Goal: Task Accomplishment & Management: Manage account settings

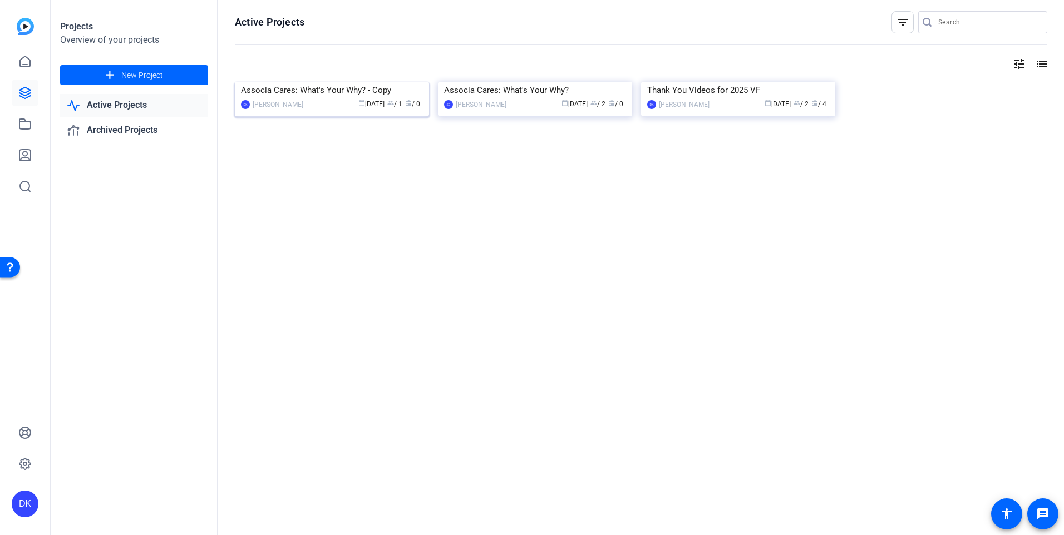
click at [383, 82] on img at bounding box center [332, 82] width 194 height 0
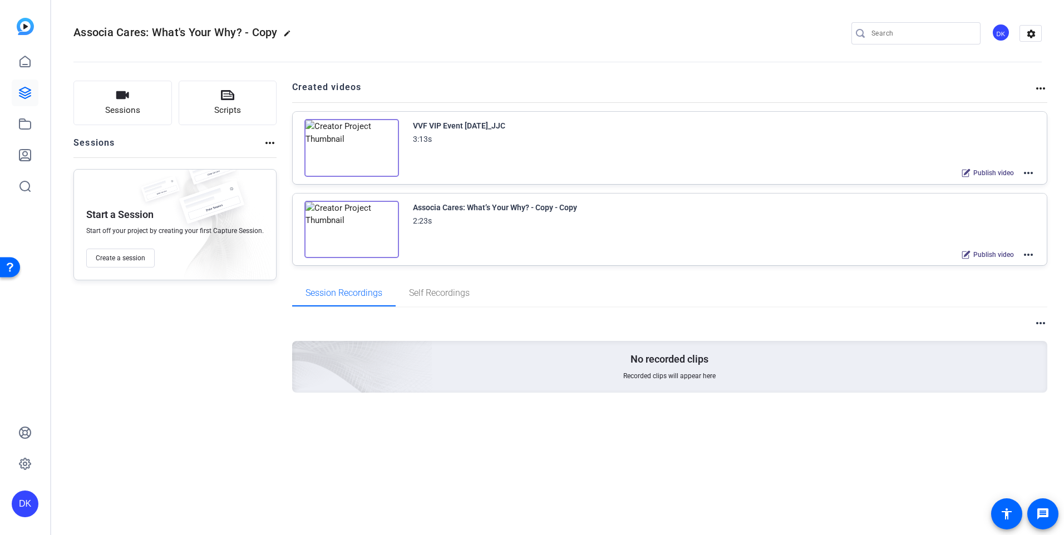
click at [1033, 172] on mat-icon "more_horiz" at bounding box center [1028, 172] width 13 height 13
click at [953, 87] on div at bounding box center [532, 267] width 1064 height 535
click at [1043, 88] on mat-icon "more_horiz" at bounding box center [1040, 88] width 13 height 13
click at [767, 85] on div at bounding box center [532, 267] width 1064 height 535
click at [25, 96] on icon at bounding box center [24, 92] width 11 height 11
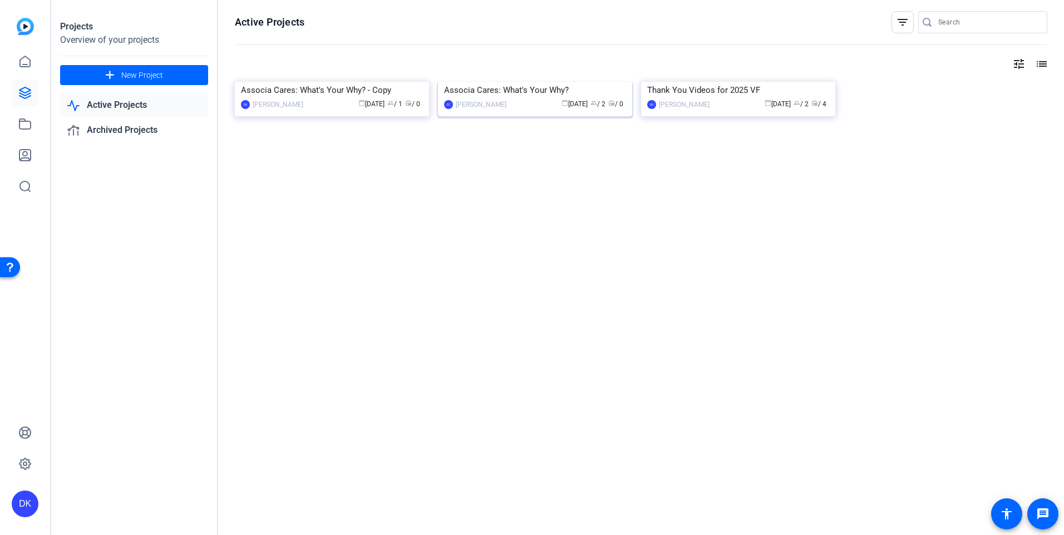
click at [506, 98] on div "Associa Cares: What's Your Why?" at bounding box center [535, 90] width 182 height 17
click at [328, 110] on div "calendar_today Aug 18 group / 1 radio / 0" at bounding box center [366, 104] width 114 height 12
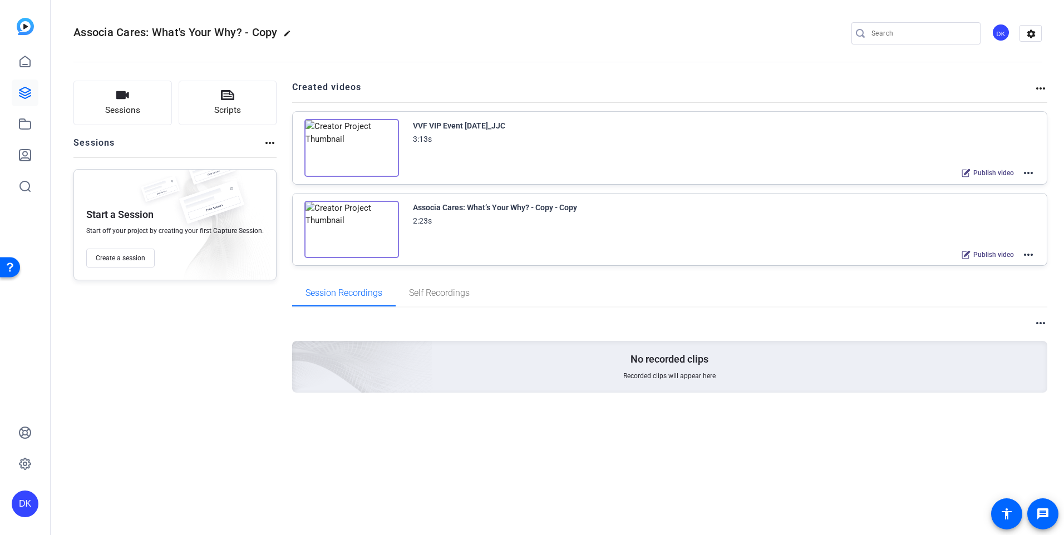
click at [1046, 323] on mat-icon "more_horiz" at bounding box center [1040, 323] width 13 height 13
click at [1029, 34] on div at bounding box center [532, 267] width 1064 height 535
click at [1039, 88] on mat-icon "more_horiz" at bounding box center [1040, 88] width 13 height 13
click at [462, 229] on div at bounding box center [532, 267] width 1064 height 535
click at [26, 86] on link at bounding box center [25, 93] width 27 height 27
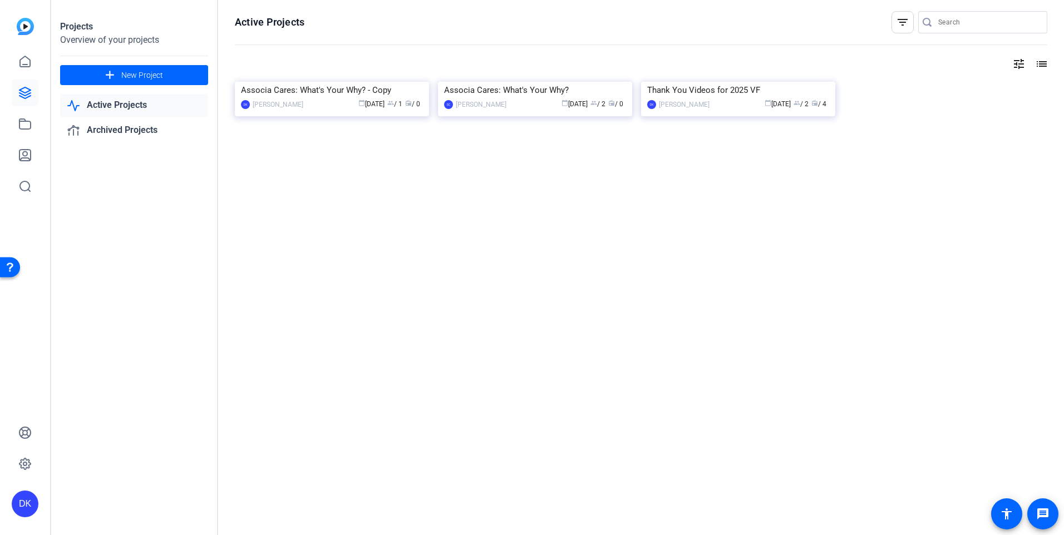
click at [534, 82] on img at bounding box center [535, 82] width 194 height 0
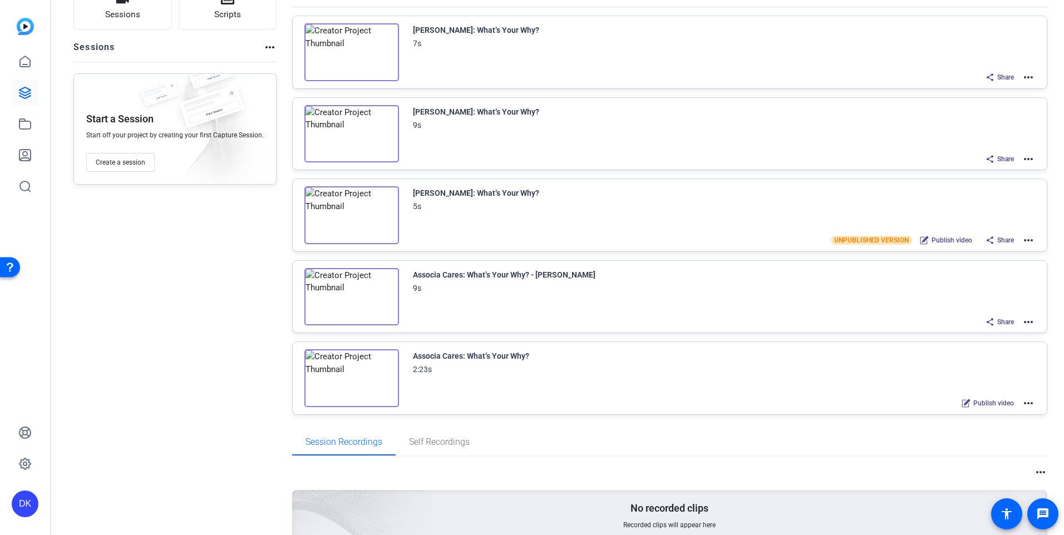
scroll to position [95, 0]
click at [1023, 404] on mat-icon "more_horiz" at bounding box center [1028, 403] width 13 height 13
click at [962, 427] on span "Duplicate here" at bounding box center [981, 431] width 77 height 13
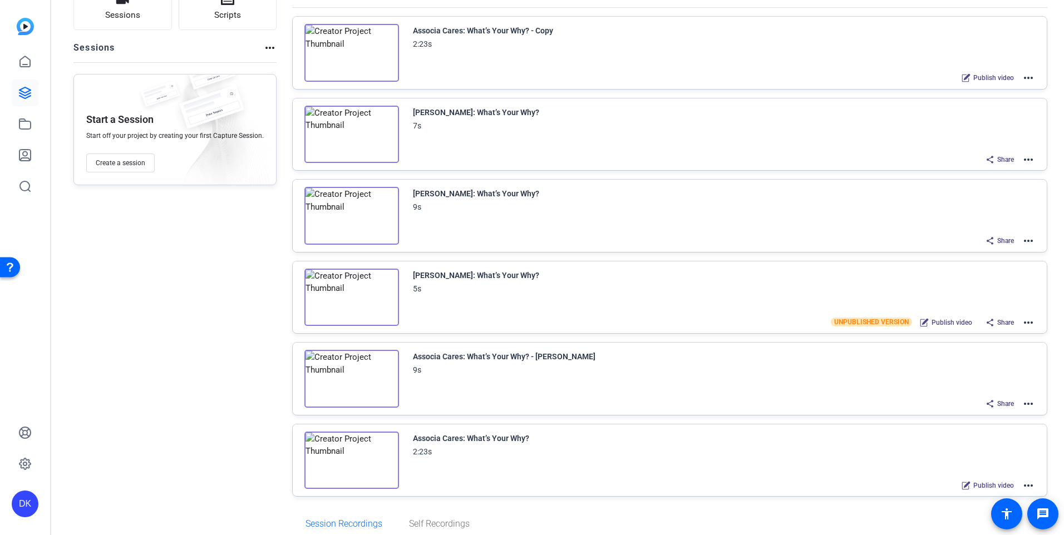
click at [1026, 76] on mat-icon "more_horiz" at bounding box center [1028, 77] width 13 height 13
click at [957, 130] on span "Archive" at bounding box center [981, 132] width 77 height 13
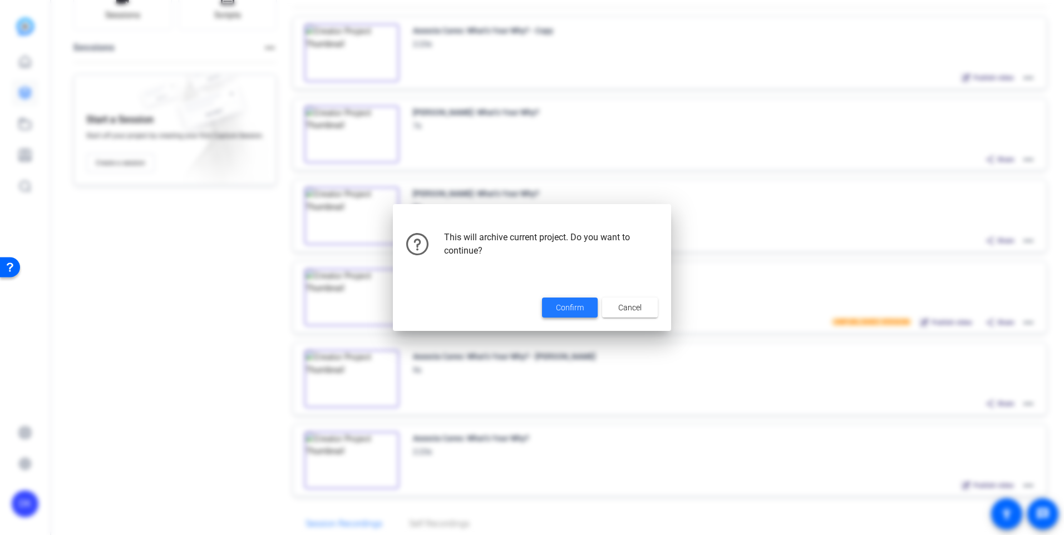
click at [575, 301] on span at bounding box center [570, 307] width 56 height 27
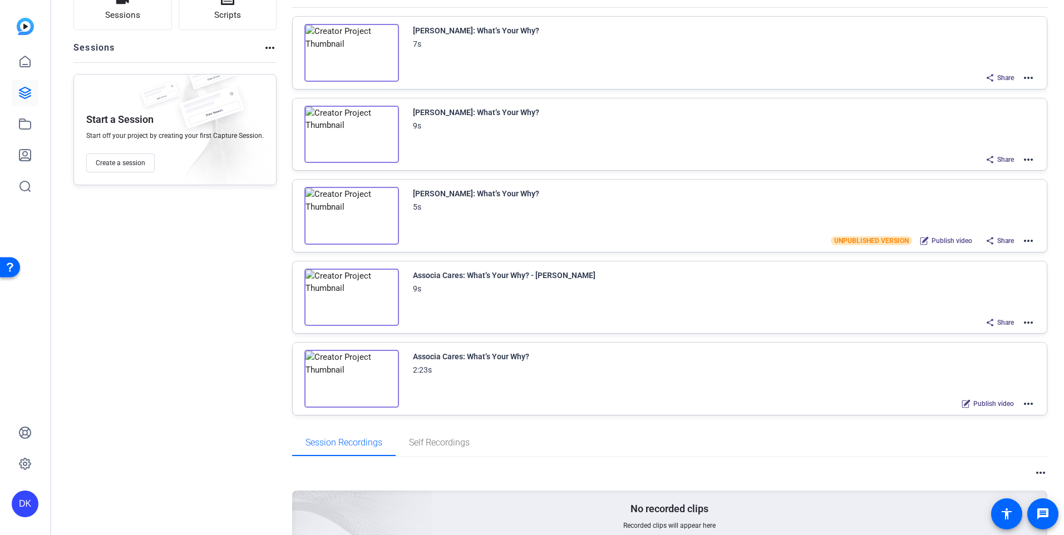
click at [1026, 401] on mat-icon "more_horiz" at bounding box center [1028, 403] width 13 height 13
click at [954, 448] on span "Duplicate in new Project" at bounding box center [981, 444] width 77 height 13
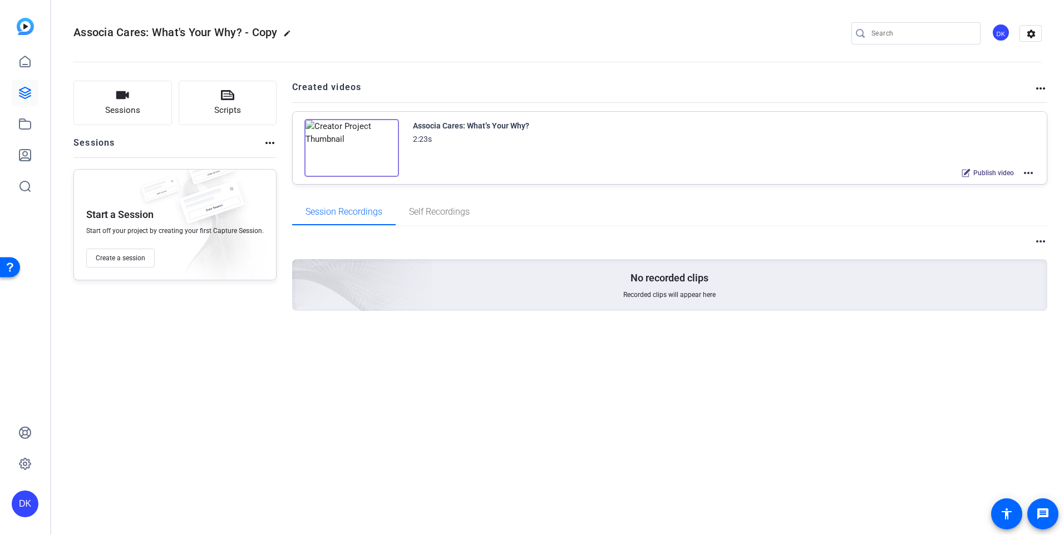
click at [1028, 174] on mat-icon "more_horiz" at bounding box center [1028, 172] width 13 height 13
click at [963, 229] on span "Archive" at bounding box center [987, 227] width 77 height 13
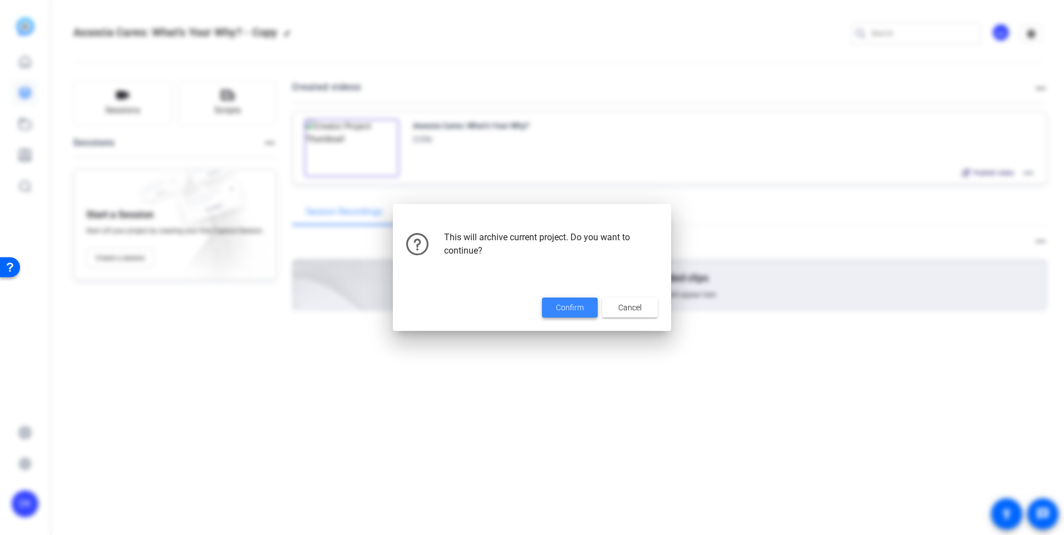
click at [566, 298] on span at bounding box center [570, 307] width 56 height 27
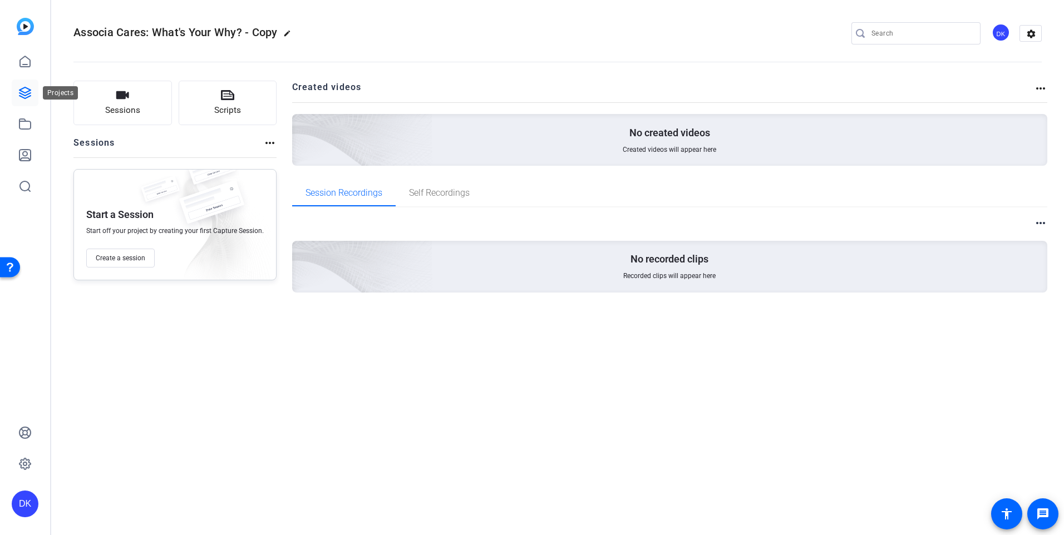
click at [25, 93] on icon at bounding box center [24, 92] width 11 height 11
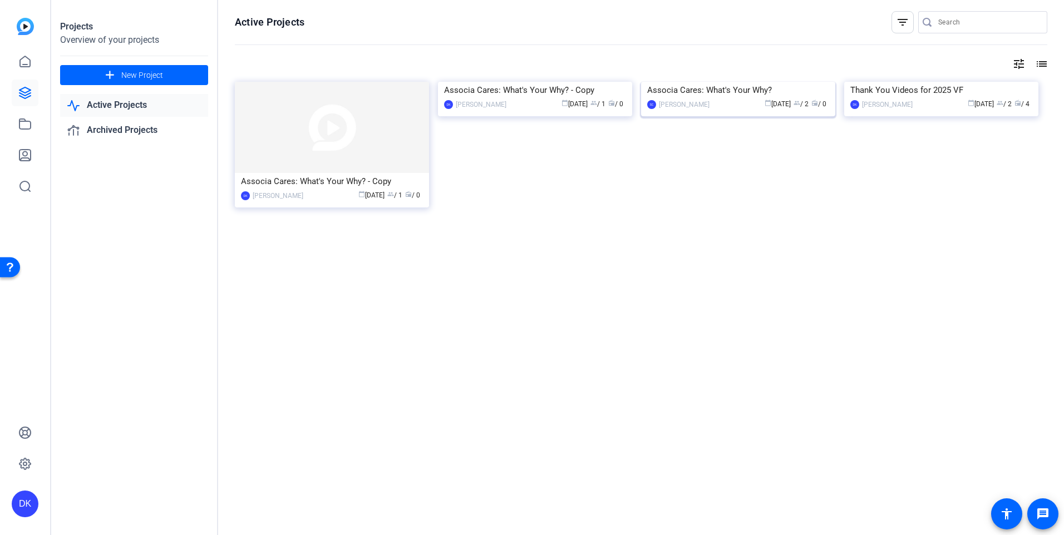
click at [740, 98] on div "Associa Cares: What's Your Why?" at bounding box center [738, 90] width 182 height 17
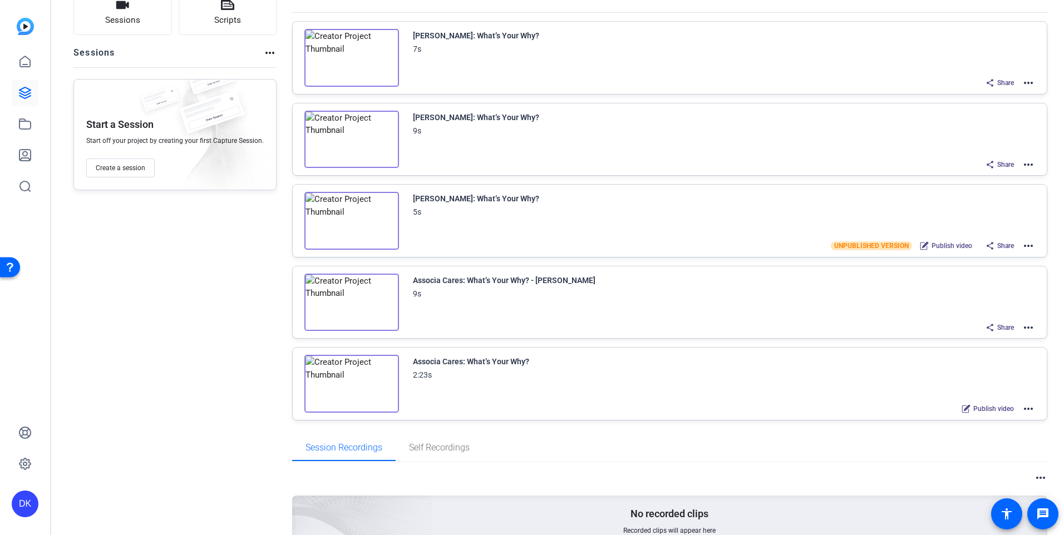
scroll to position [93, 0]
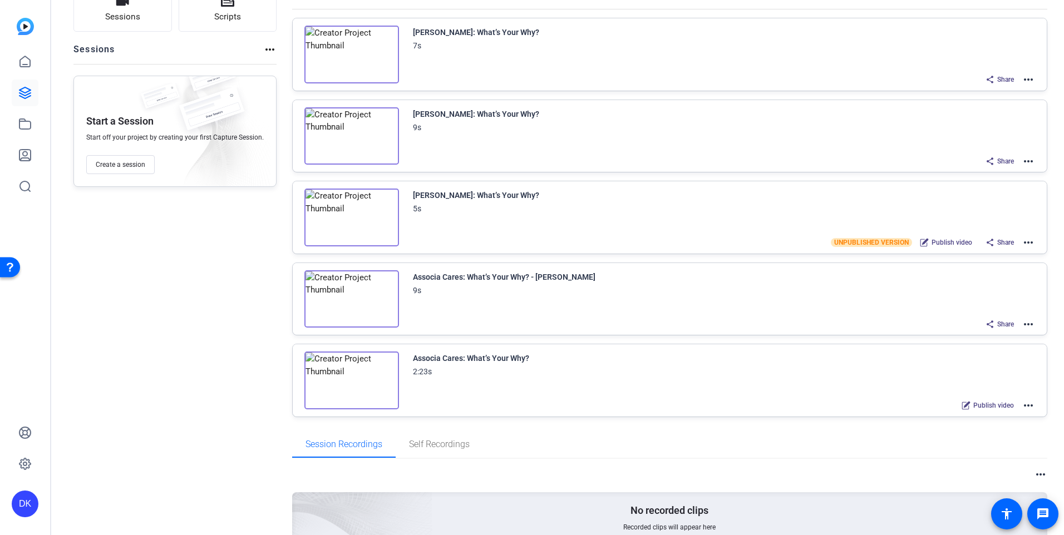
click at [1024, 403] on mat-icon "more_horiz" at bounding box center [1028, 405] width 13 height 13
click at [972, 431] on span "Duplicate here" at bounding box center [981, 432] width 77 height 13
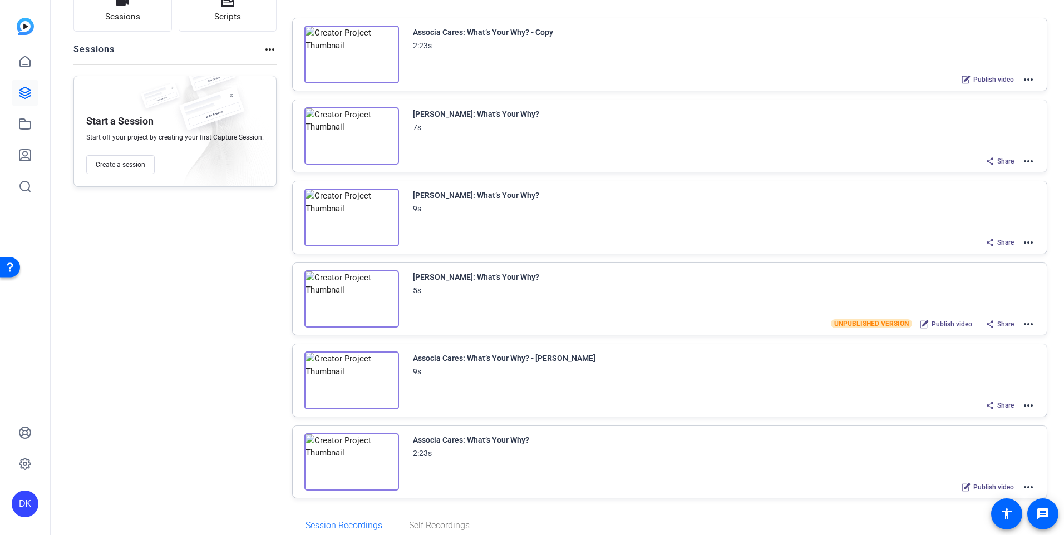
click at [1022, 486] on mat-icon "more_horiz" at bounding box center [1028, 487] width 13 height 13
click at [953, 474] on span "Archive" at bounding box center [981, 473] width 77 height 13
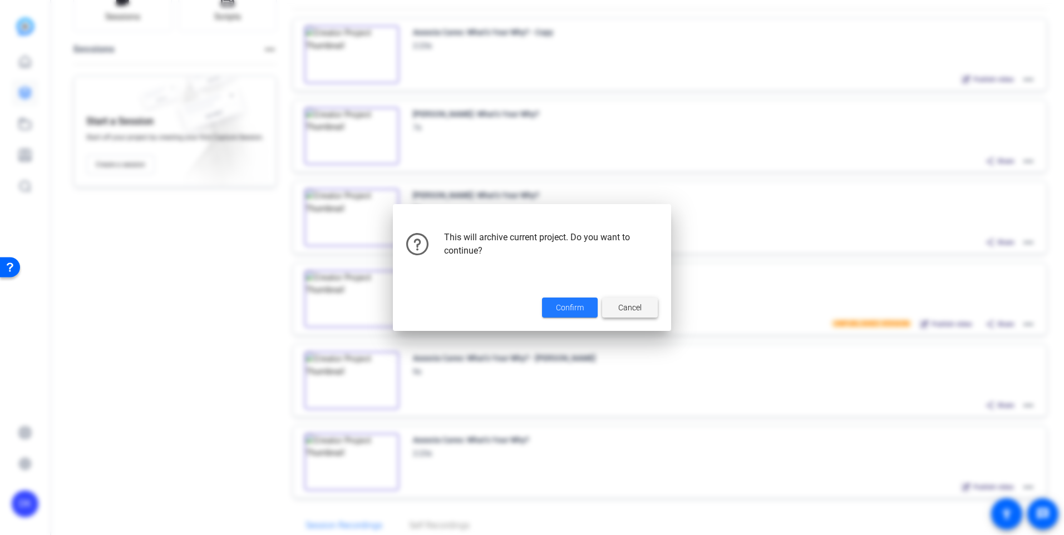
drag, startPoint x: 584, startPoint y: 308, endPoint x: 625, endPoint y: 318, distance: 41.8
click at [625, 318] on span at bounding box center [630, 307] width 56 height 27
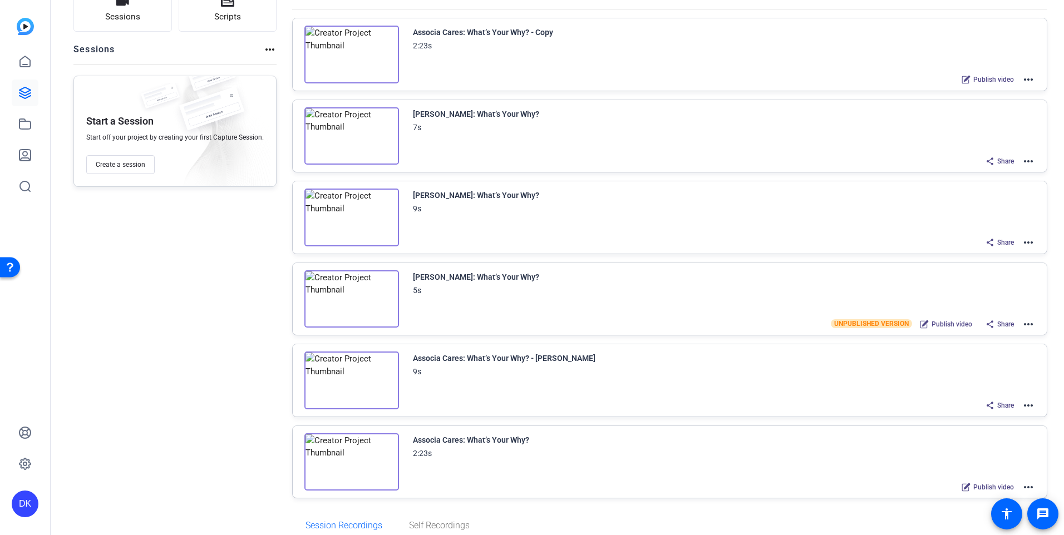
click at [1026, 77] on mat-icon "more_horiz" at bounding box center [1028, 79] width 13 height 13
click at [966, 130] on span "Archive" at bounding box center [981, 134] width 77 height 13
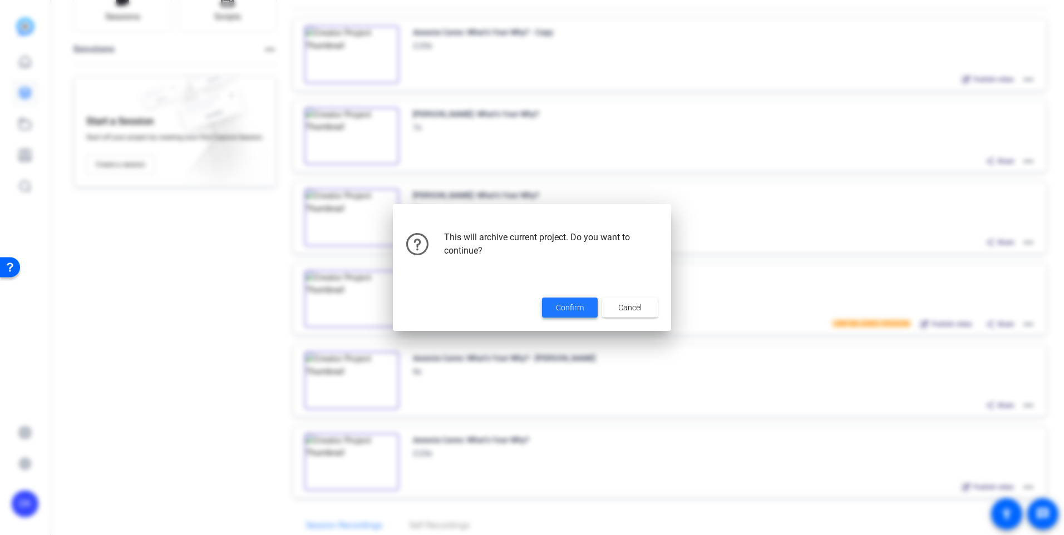
click at [584, 306] on span at bounding box center [570, 307] width 56 height 27
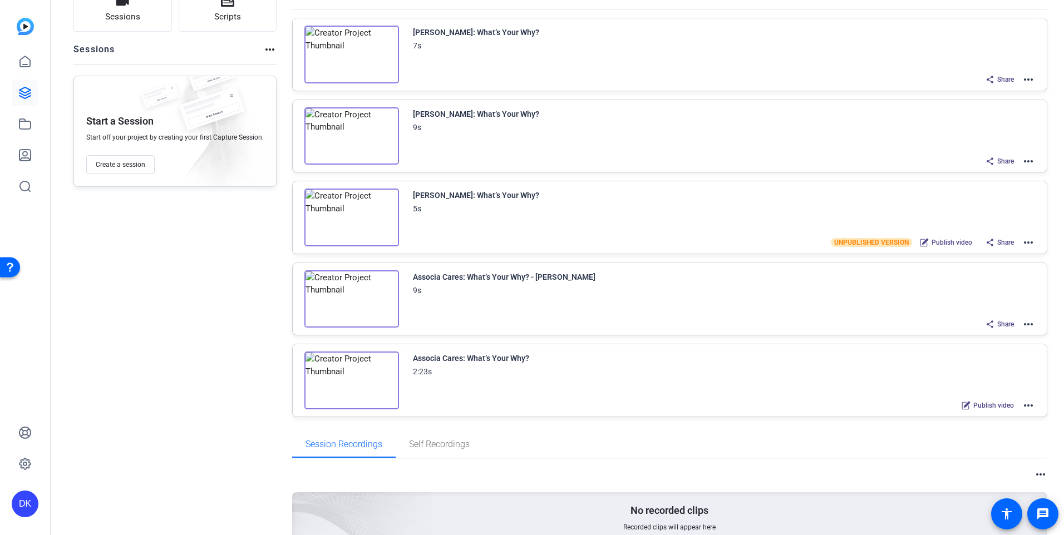
click at [1023, 78] on mat-icon "more_horiz" at bounding box center [1028, 79] width 13 height 13
click at [965, 13] on div at bounding box center [532, 267] width 1064 height 535
click at [1023, 405] on mat-icon "more_horiz" at bounding box center [1028, 405] width 13 height 13
click at [999, 444] on span "Duplicate in new Project" at bounding box center [981, 446] width 77 height 13
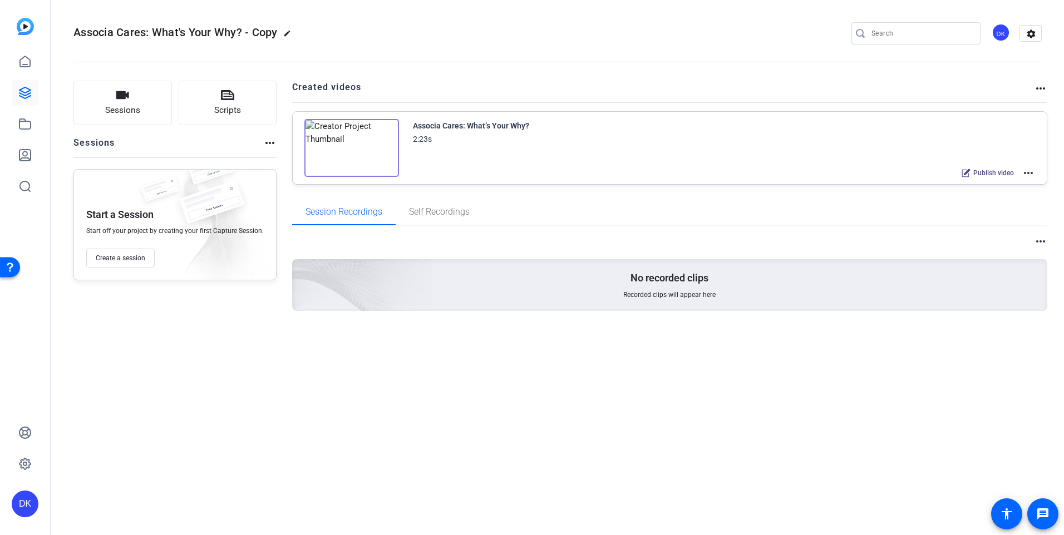
click at [1032, 172] on mat-icon "more_horiz" at bounding box center [1028, 172] width 13 height 13
click at [420, 140] on div at bounding box center [532, 267] width 1064 height 535
click at [393, 126] on img at bounding box center [351, 148] width 95 height 58
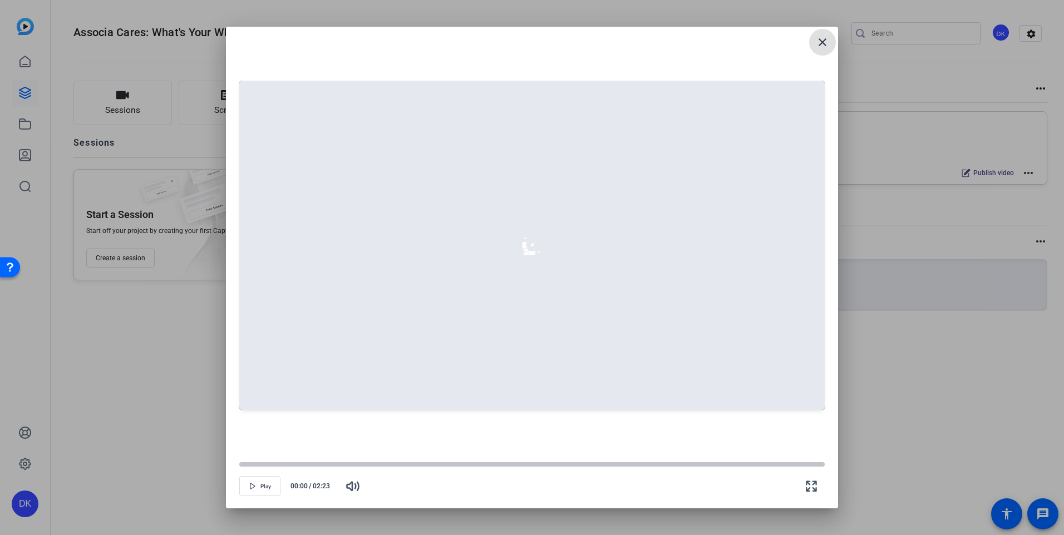
click at [823, 41] on mat-icon "close" at bounding box center [822, 42] width 13 height 13
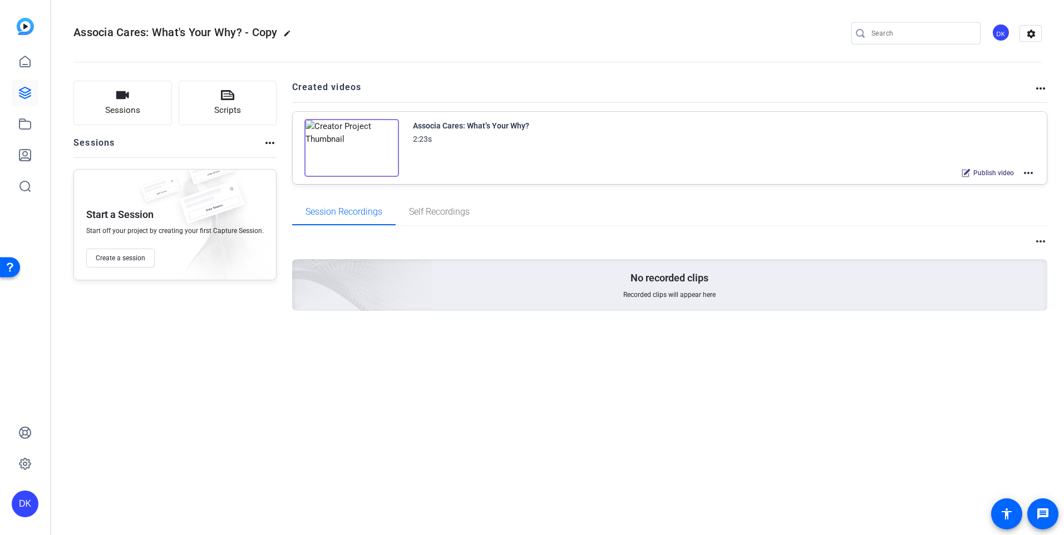
click at [556, 145] on div "Associa Cares: What’s Your Why? 2:23s" at bounding box center [724, 132] width 623 height 27
click at [1030, 172] on mat-icon "more_horiz" at bounding box center [1028, 172] width 13 height 13
click at [966, 194] on span "Duplicate here" at bounding box center [987, 200] width 77 height 13
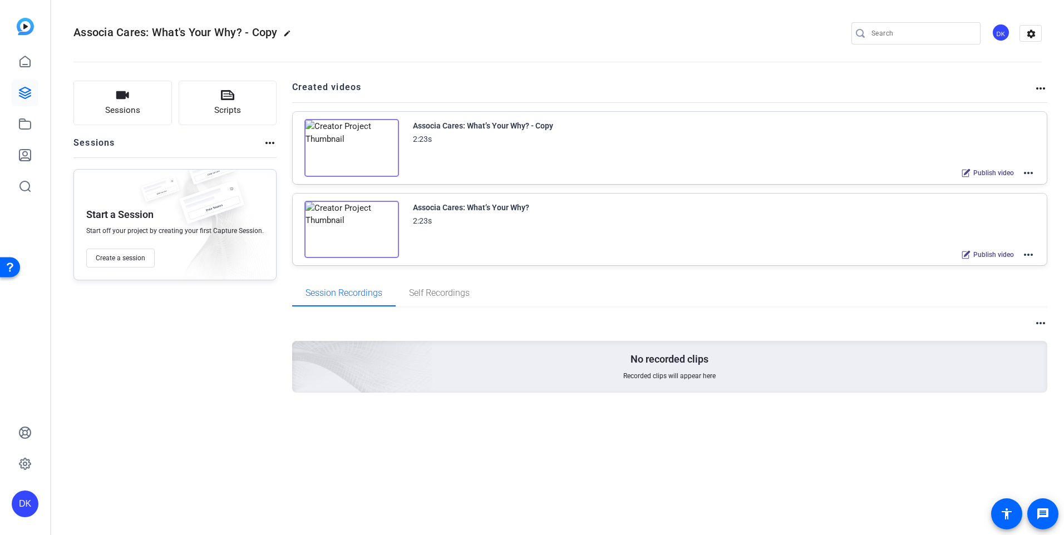
click at [1026, 173] on mat-icon "more_horiz" at bounding box center [1028, 172] width 13 height 13
click at [967, 224] on span "Archive" at bounding box center [987, 227] width 77 height 13
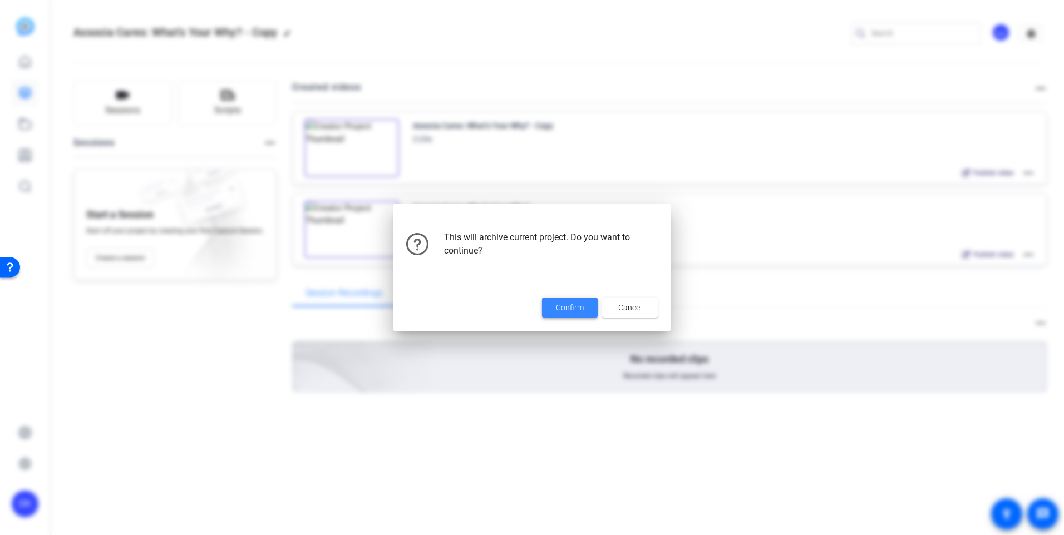
click at [576, 304] on span "Confirm" at bounding box center [570, 308] width 28 height 12
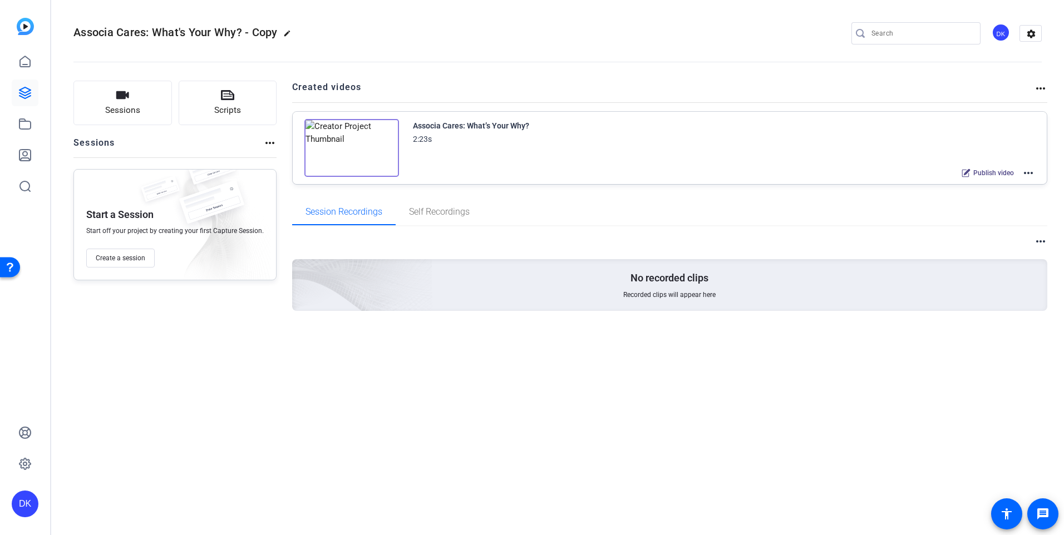
click at [1028, 174] on mat-icon "more_horiz" at bounding box center [1028, 172] width 13 height 13
click at [980, 186] on span "Edit in Creator" at bounding box center [987, 186] width 77 height 13
